Goal: Communication & Community: Participate in discussion

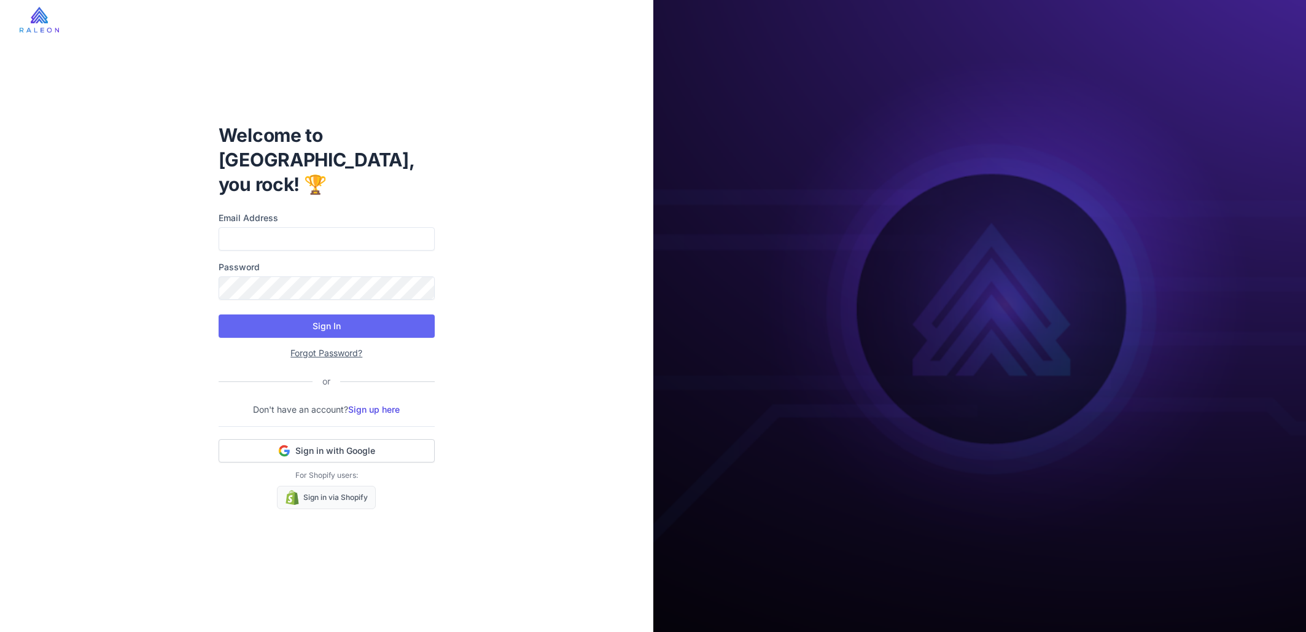
click at [0, 0] on nordpass-portal at bounding box center [0, 0] width 0 height 0
type input "**********"
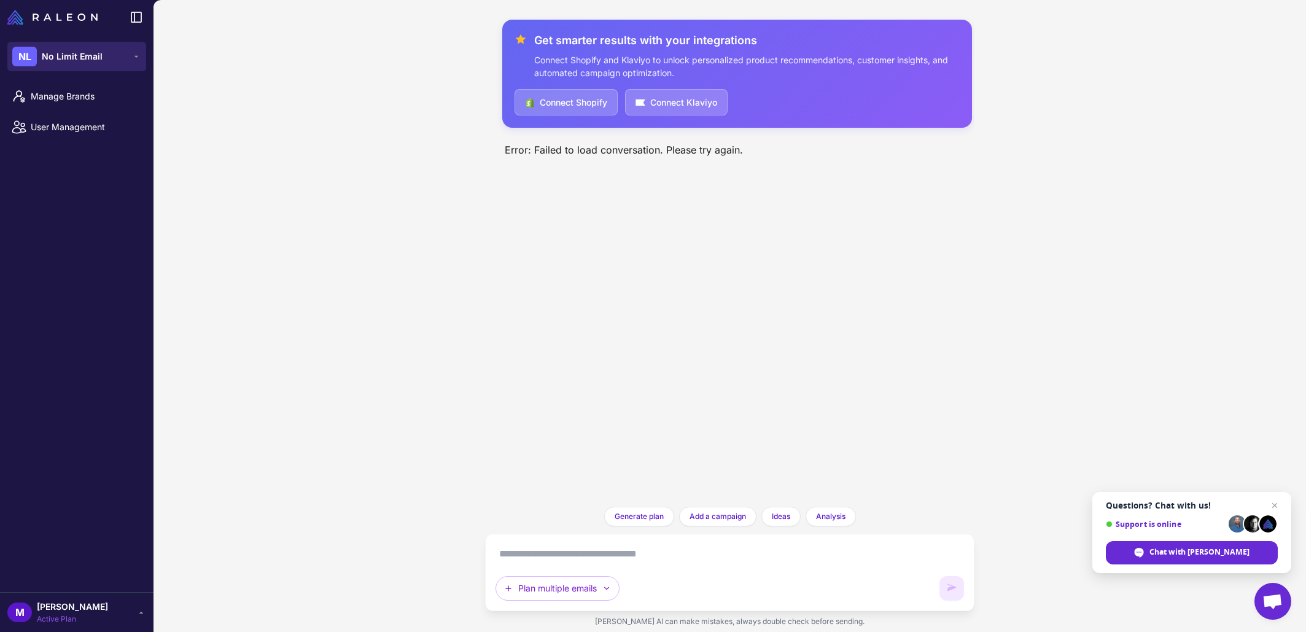
click at [137, 60] on icon at bounding box center [136, 57] width 10 height 10
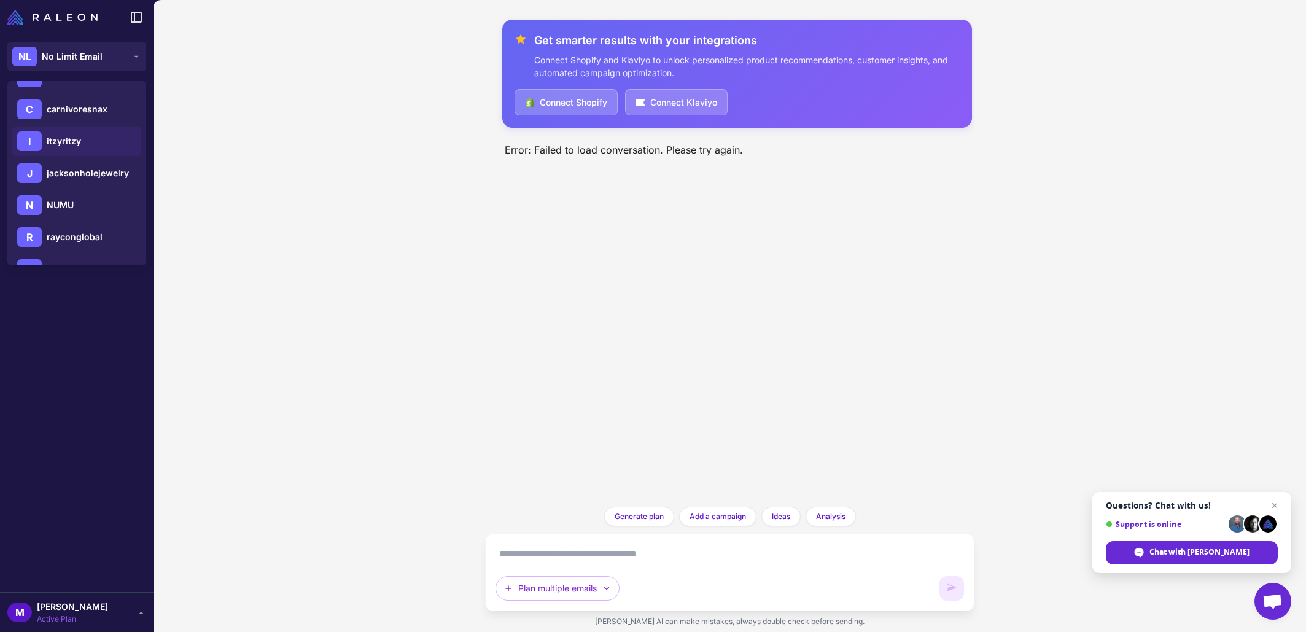
scroll to position [273, 0]
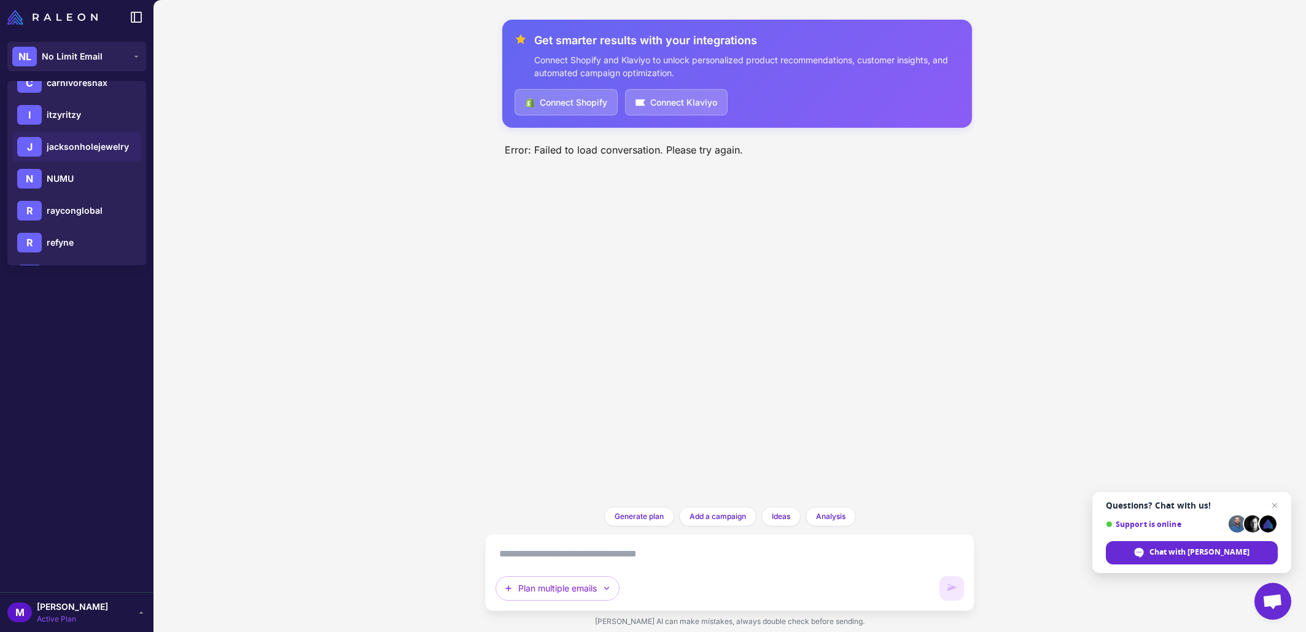
click at [95, 149] on span "jacksonholejewelry" at bounding box center [88, 147] width 82 height 14
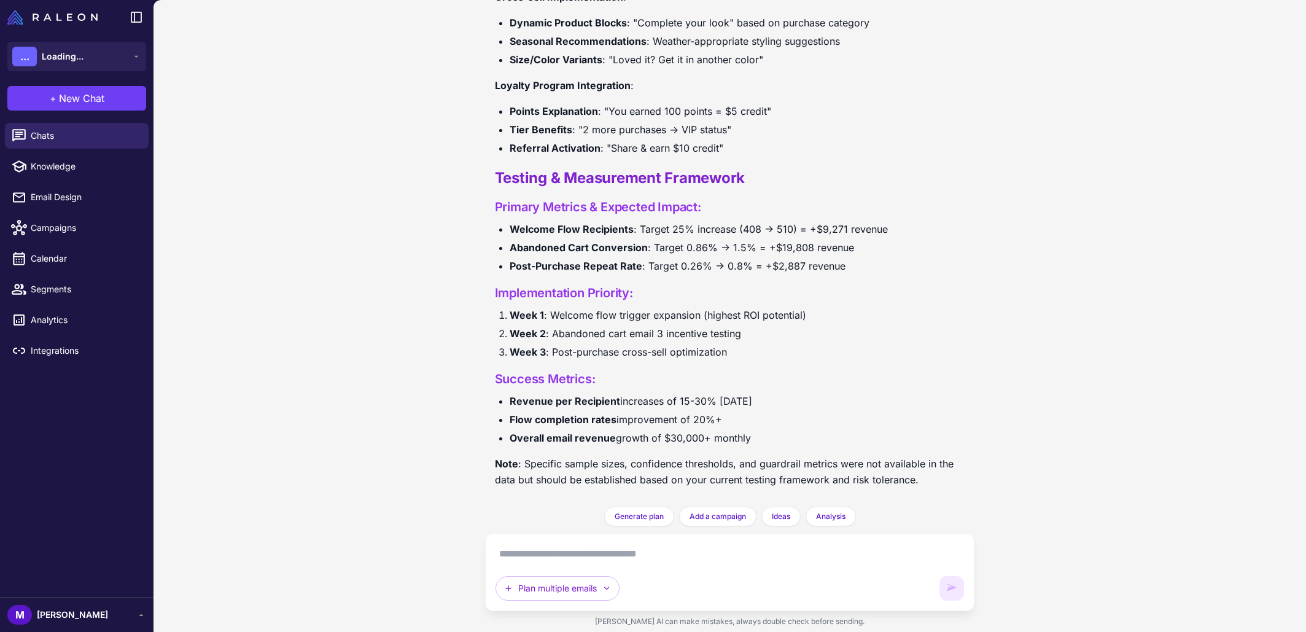
scroll to position [2910, 0]
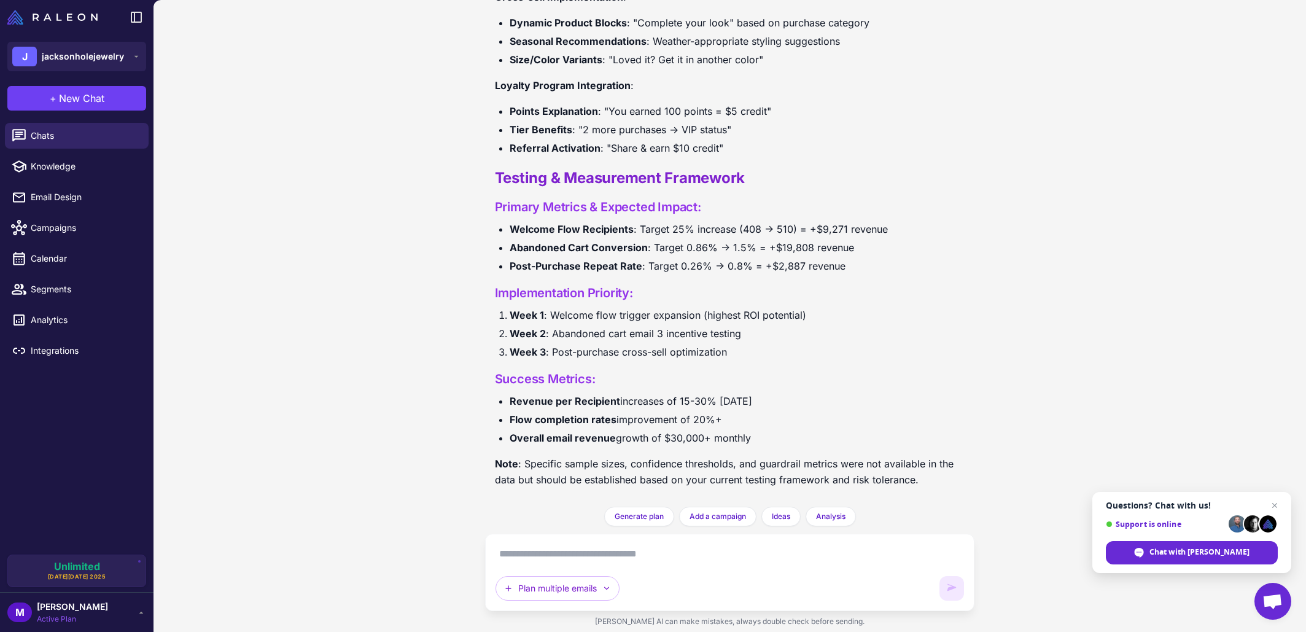
click at [680, 227] on li "Welcome Flow Recipients : Target 25% increase (408 → 510) = +$9,271 revenue" at bounding box center [738, 229] width 456 height 16
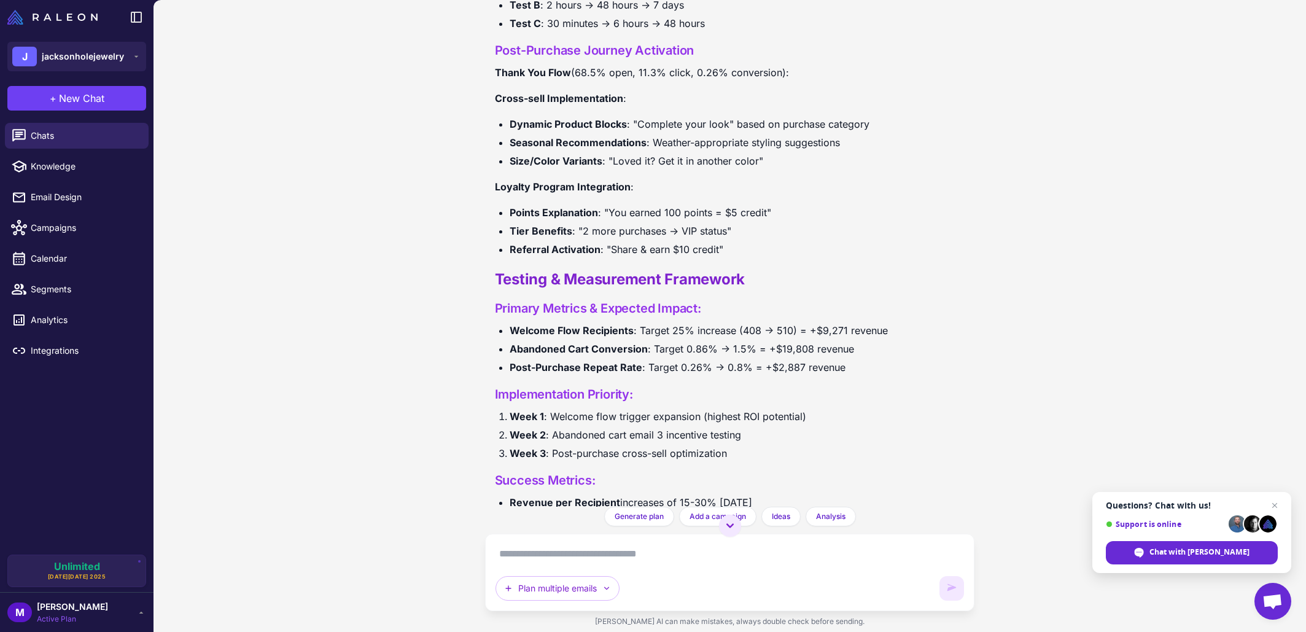
scroll to position [3028, 0]
